Goal: Find specific page/section: Find specific page/section

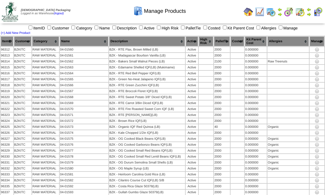
scroll to position [111, 0]
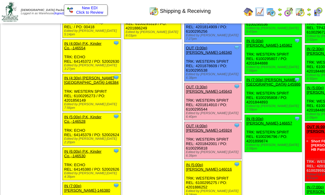
scroll to position [800, 0]
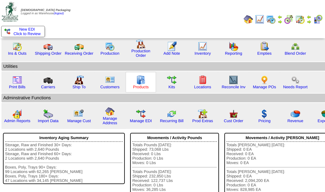
click at [138, 88] on link "Products" at bounding box center [141, 87] width 16 height 4
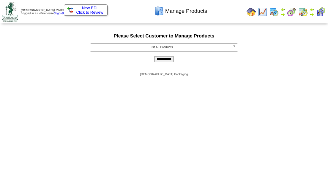
click at [235, 47] on b at bounding box center [235, 48] width 5 height 8
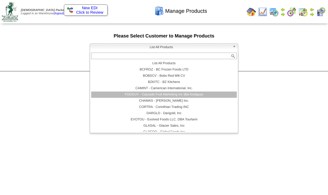
click at [170, 94] on li "FOOGUY - Cascade Fruit Marketing Inc dba foodguys" at bounding box center [164, 95] width 146 height 6
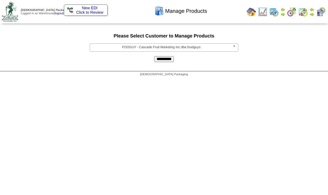
click at [169, 60] on input "**********" at bounding box center [164, 59] width 20 height 6
